Goal: Information Seeking & Learning: Check status

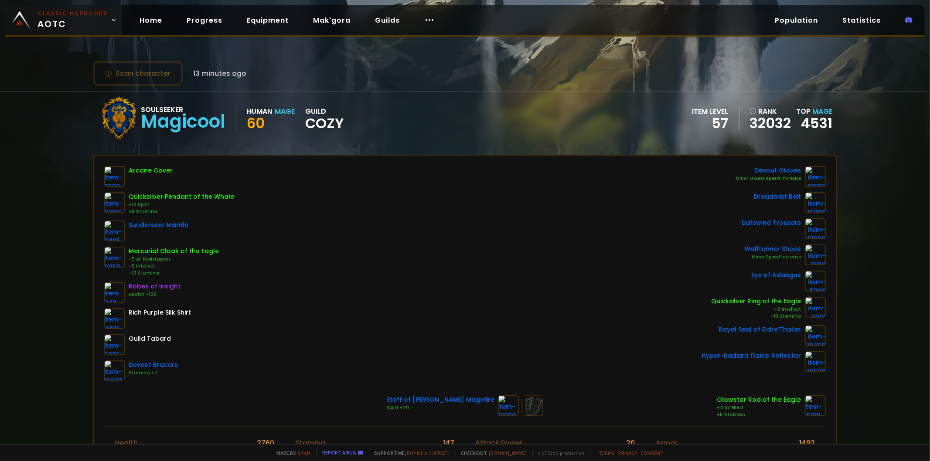
click at [23, 24] on img at bounding box center [21, 20] width 18 height 18
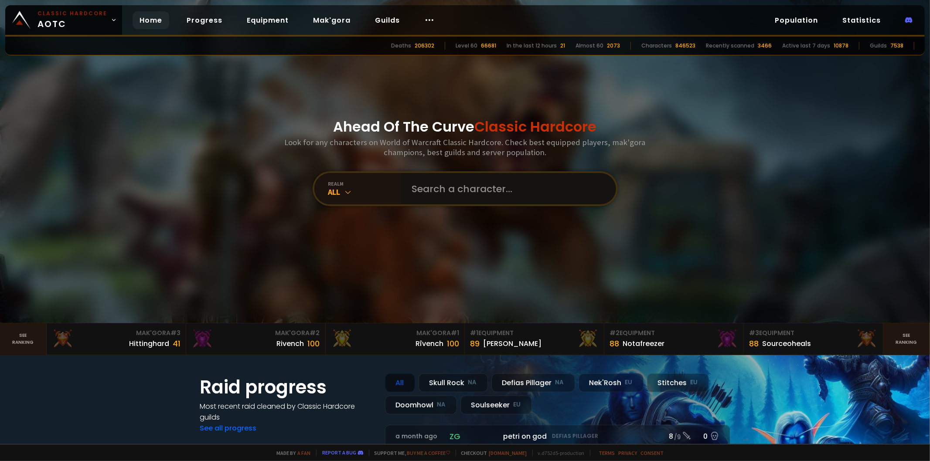
click at [440, 191] on input "text" at bounding box center [506, 188] width 199 height 31
type input "е"
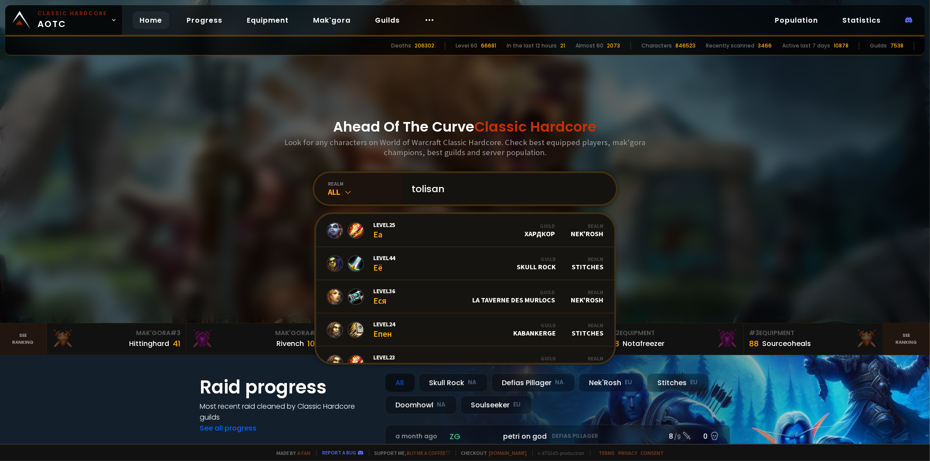
type input "tolisan"
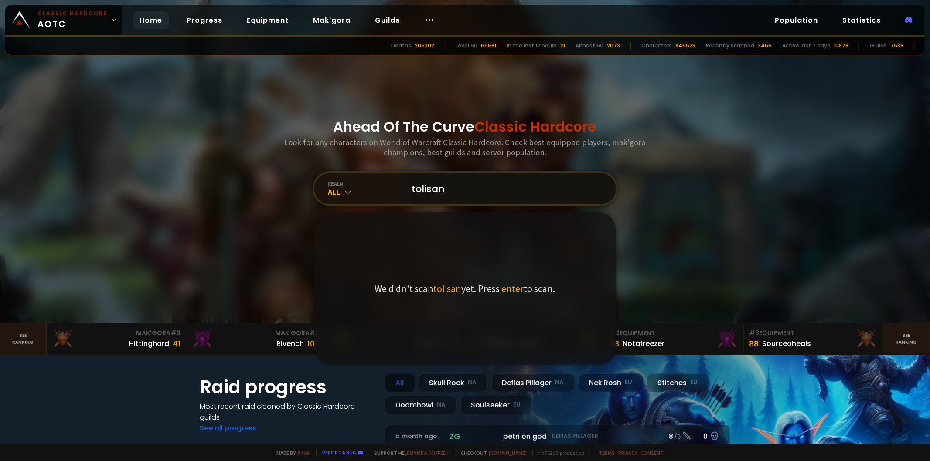
click at [459, 192] on input "tolisan" at bounding box center [506, 188] width 199 height 31
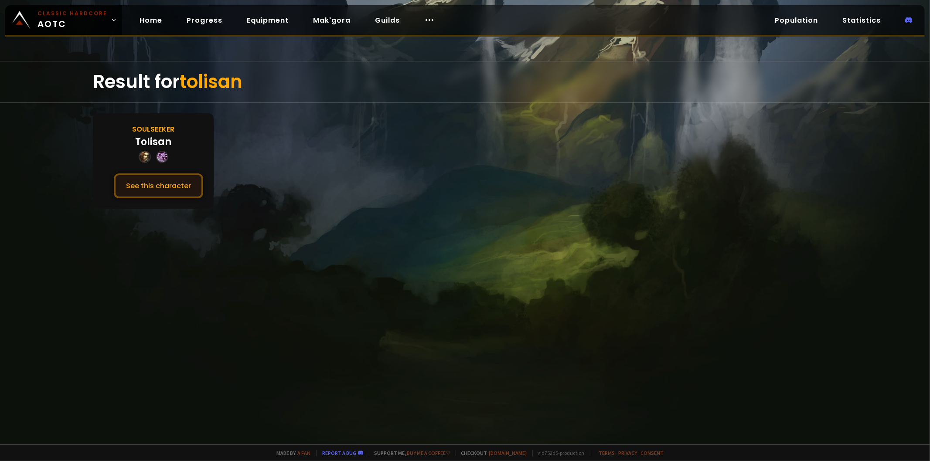
click at [167, 182] on button "See this character" at bounding box center [158, 186] width 89 height 25
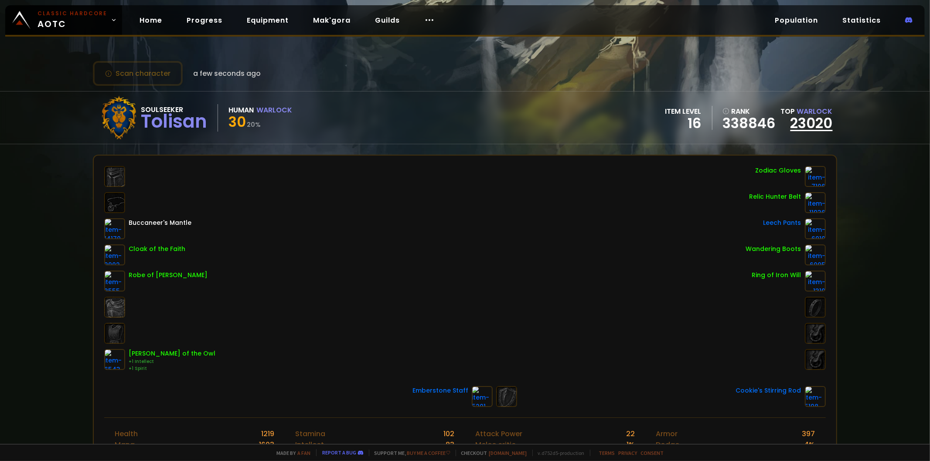
click at [802, 120] on link "23020" at bounding box center [812, 123] width 42 height 20
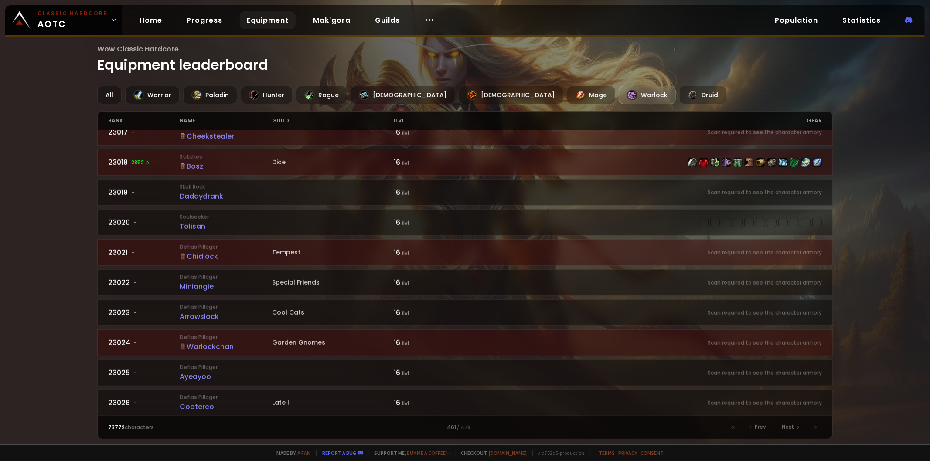
scroll to position [561, 0]
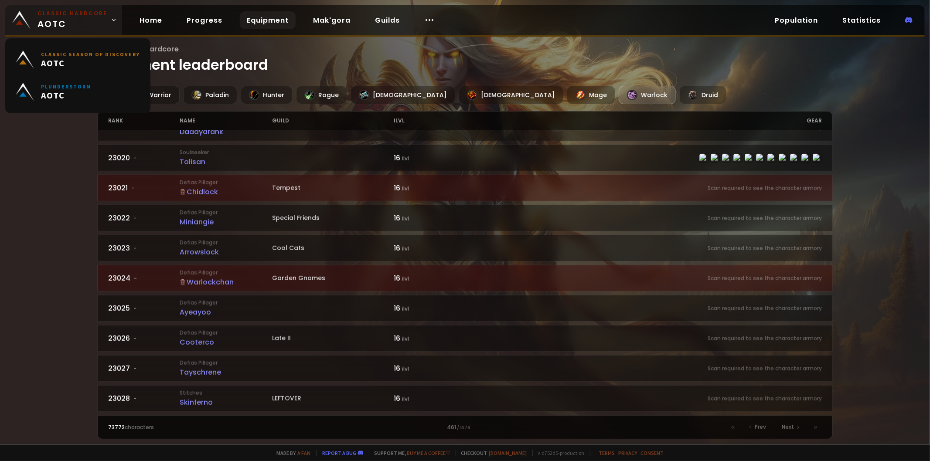
click at [59, 24] on span "Classic Hardcore AOTC" at bounding box center [73, 20] width 70 height 21
